Goal: Task Accomplishment & Management: Manage account settings

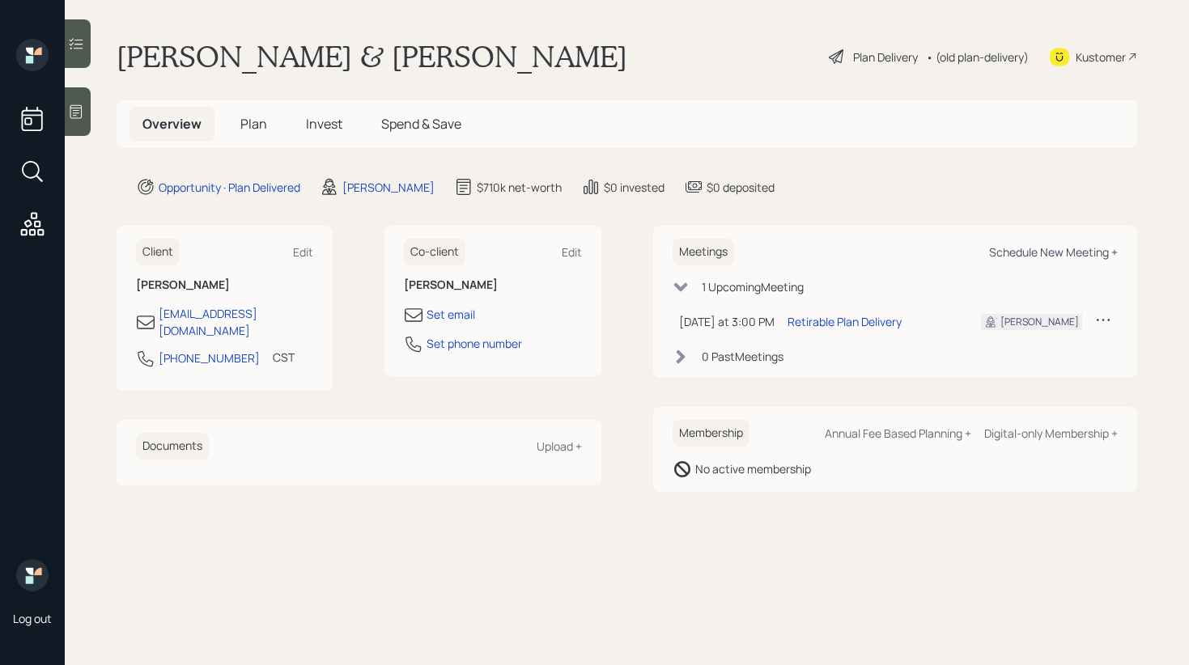
click at [1009, 247] on div "Schedule New Meeting +" at bounding box center [1053, 251] width 129 height 15
select select "bffa7908-1b2a-4c79-9bb6-f0ec9aed22d3"
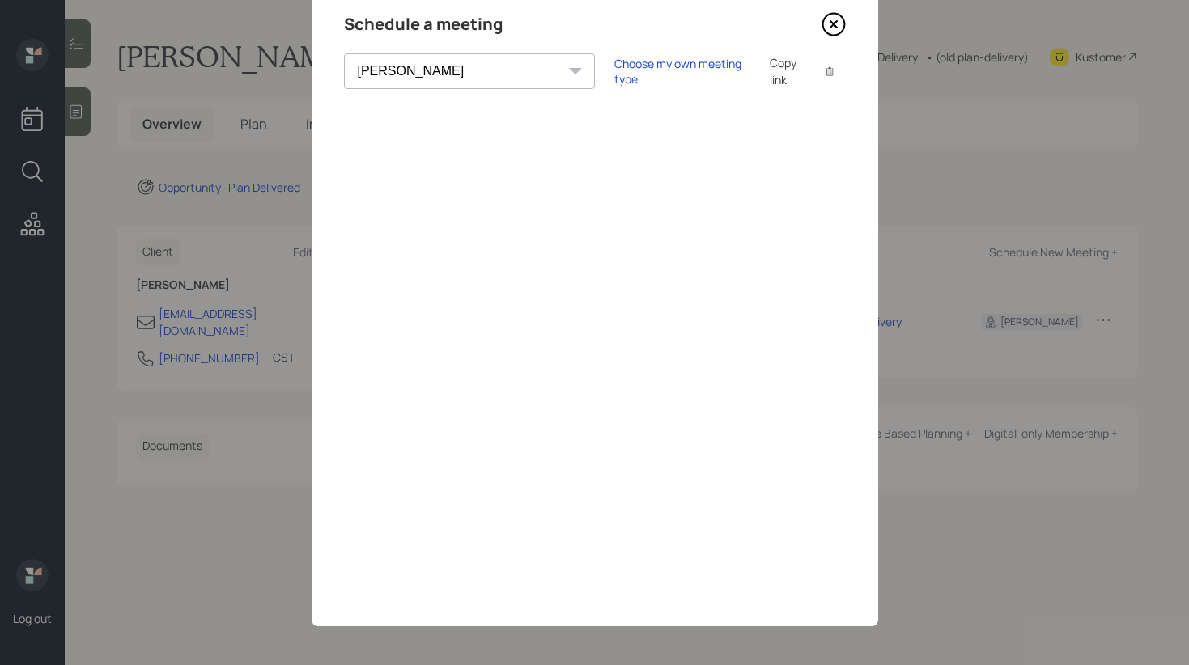
scroll to position [63, 0]
click at [770, 74] on div "Copy link" at bounding box center [788, 70] width 37 height 34
click at [770, 70] on div "Copy link" at bounding box center [788, 70] width 37 height 34
click at [832, 15] on icon at bounding box center [834, 23] width 24 height 24
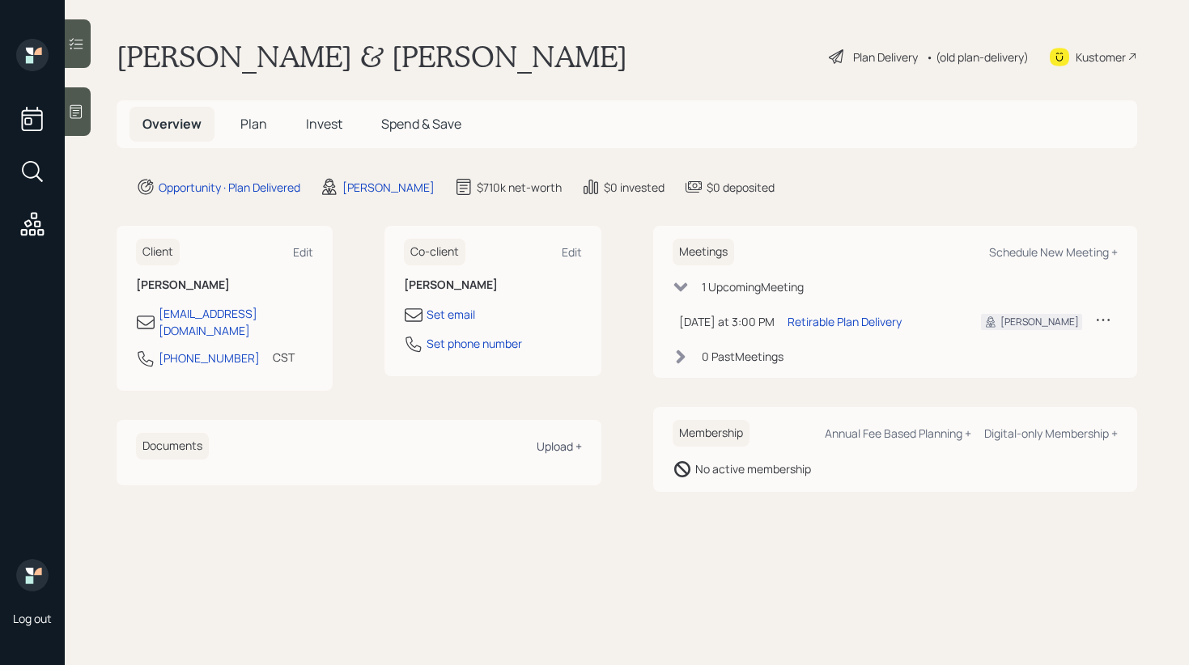
click at [557, 439] on div "Upload +" at bounding box center [559, 446] width 45 height 15
